Goal: Find specific page/section: Find specific page/section

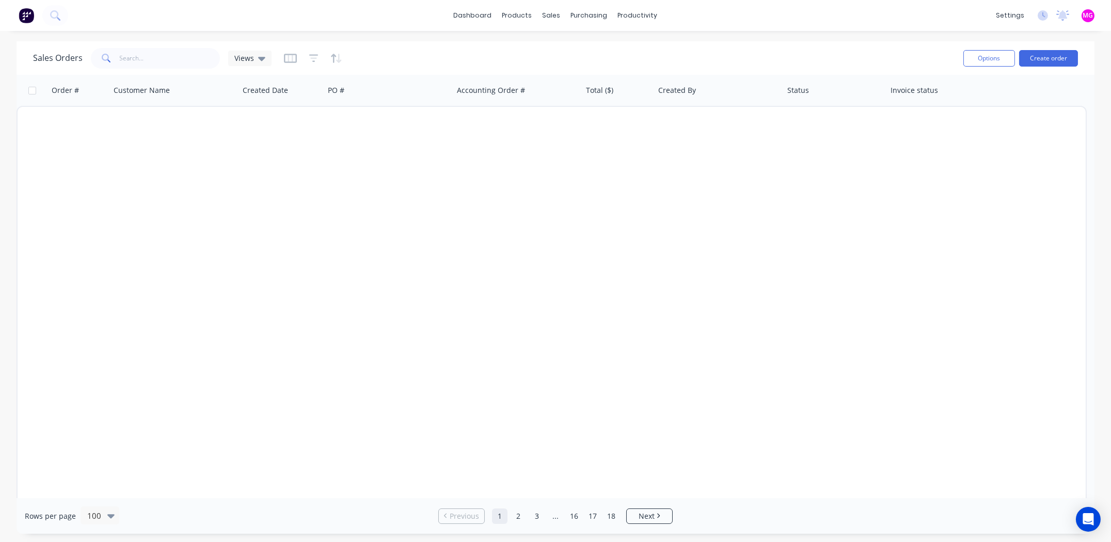
scroll to position [1496, 0]
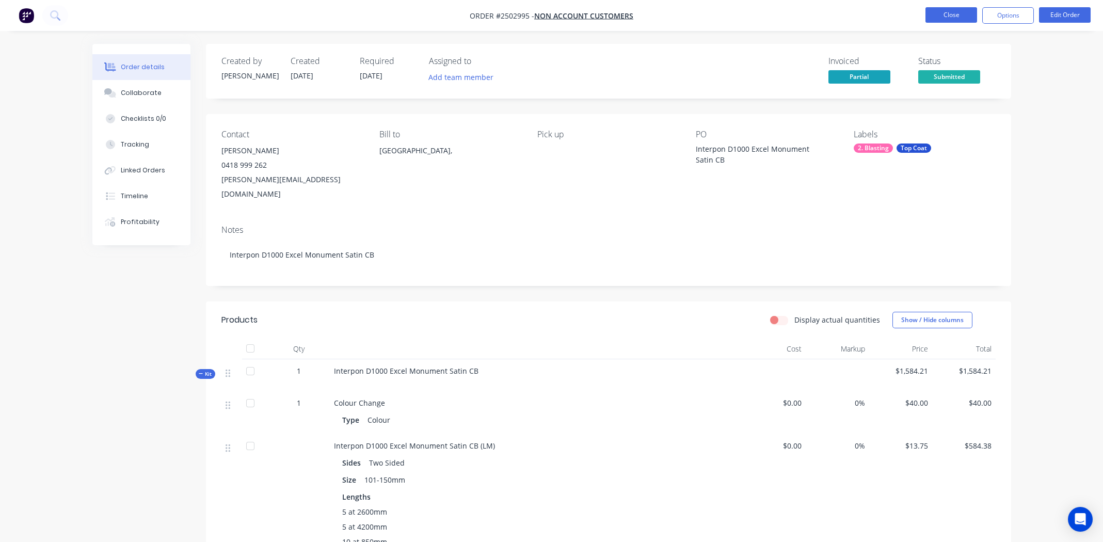
click at [946, 17] on button "Close" at bounding box center [951, 14] width 52 height 15
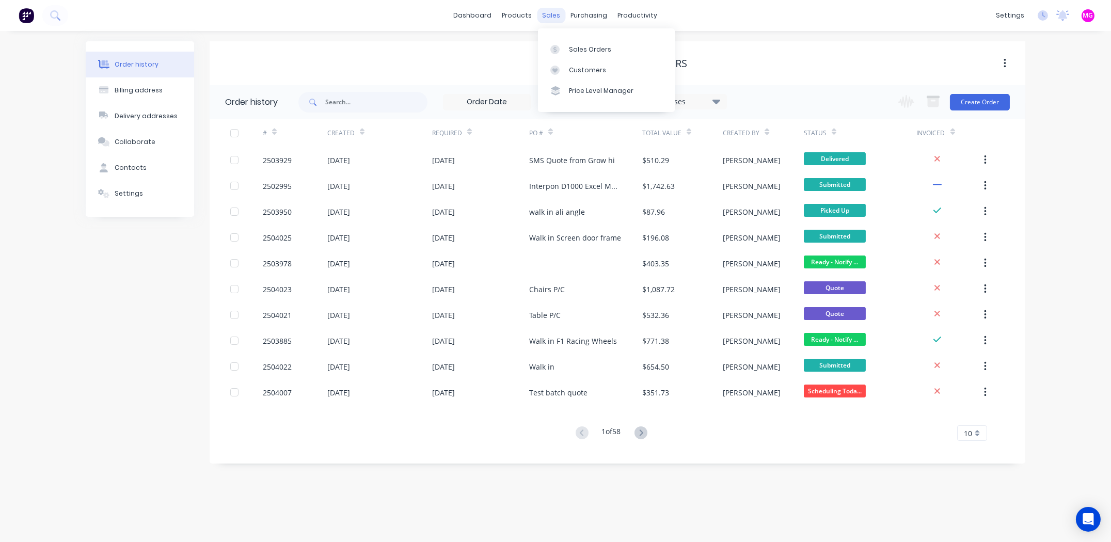
click at [546, 13] on div "sales" at bounding box center [551, 15] width 28 height 15
click at [572, 50] on div "Sales Orders" at bounding box center [590, 49] width 42 height 9
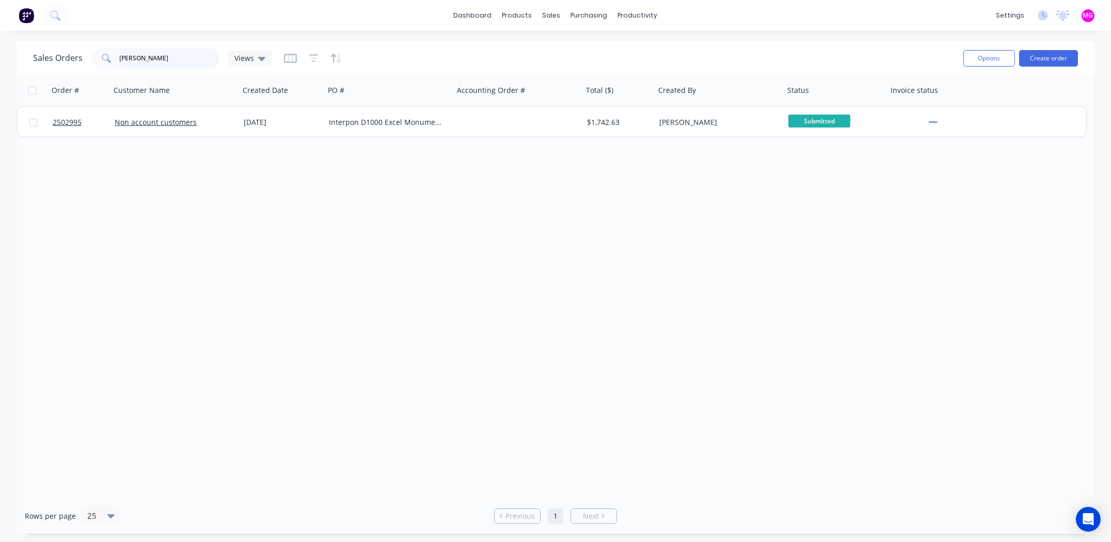
click at [154, 62] on input "john davis" at bounding box center [170, 58] width 101 height 21
